Goal: Information Seeking & Learning: Learn about a topic

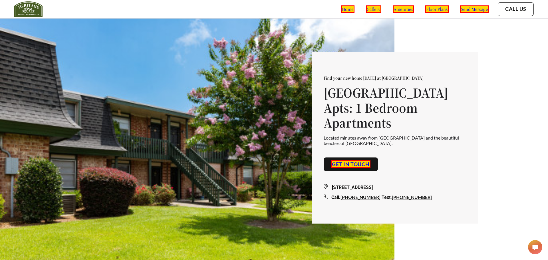
click at [227, 143] on img at bounding box center [197, 148] width 394 height 260
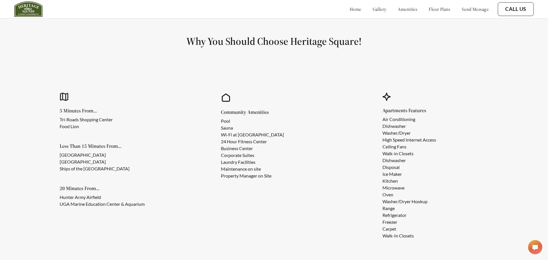
scroll to position [514, 0]
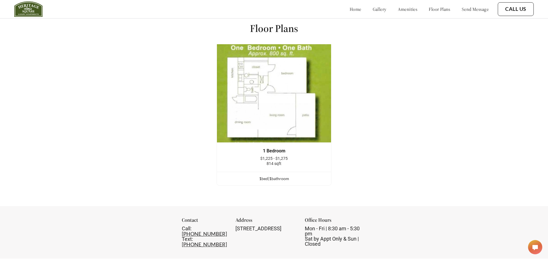
scroll to position [756, 0]
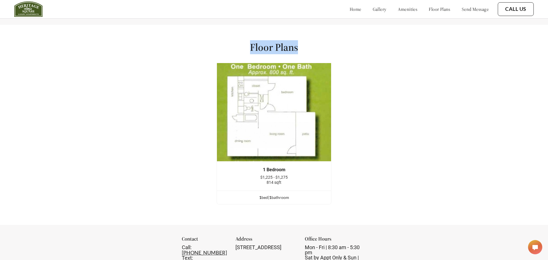
drag, startPoint x: 244, startPoint y: 46, endPoint x: 301, endPoint y: 46, distance: 57.0
click at [301, 46] on div "Floor Plans 1 Bedroom $1,225 - $1,275 814 sqft 1 bed | 1 bathroom 1 Bedroom $1,…" at bounding box center [274, 125] width 548 height 200
copy h1 "Floor Plans"
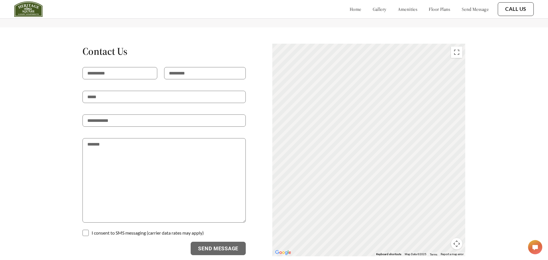
scroll to position [1001, 0]
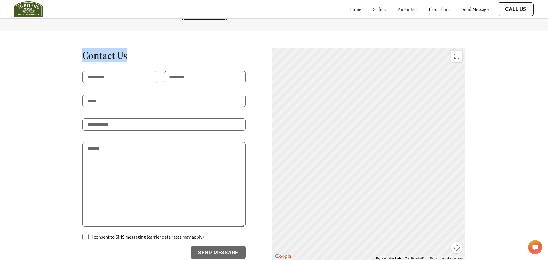
drag, startPoint x: 134, startPoint y: 44, endPoint x: 68, endPoint y: 46, distance: 66.2
click at [68, 47] on div "Contact Us I consent to SMS messaging (carrier data rates may apply) Send Messa…" at bounding box center [274, 153] width 482 height 213
copy h1 "Contact Us"
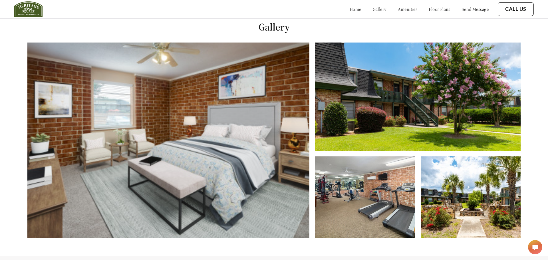
scroll to position [254, 0]
